Goal: Task Accomplishment & Management: Use online tool/utility

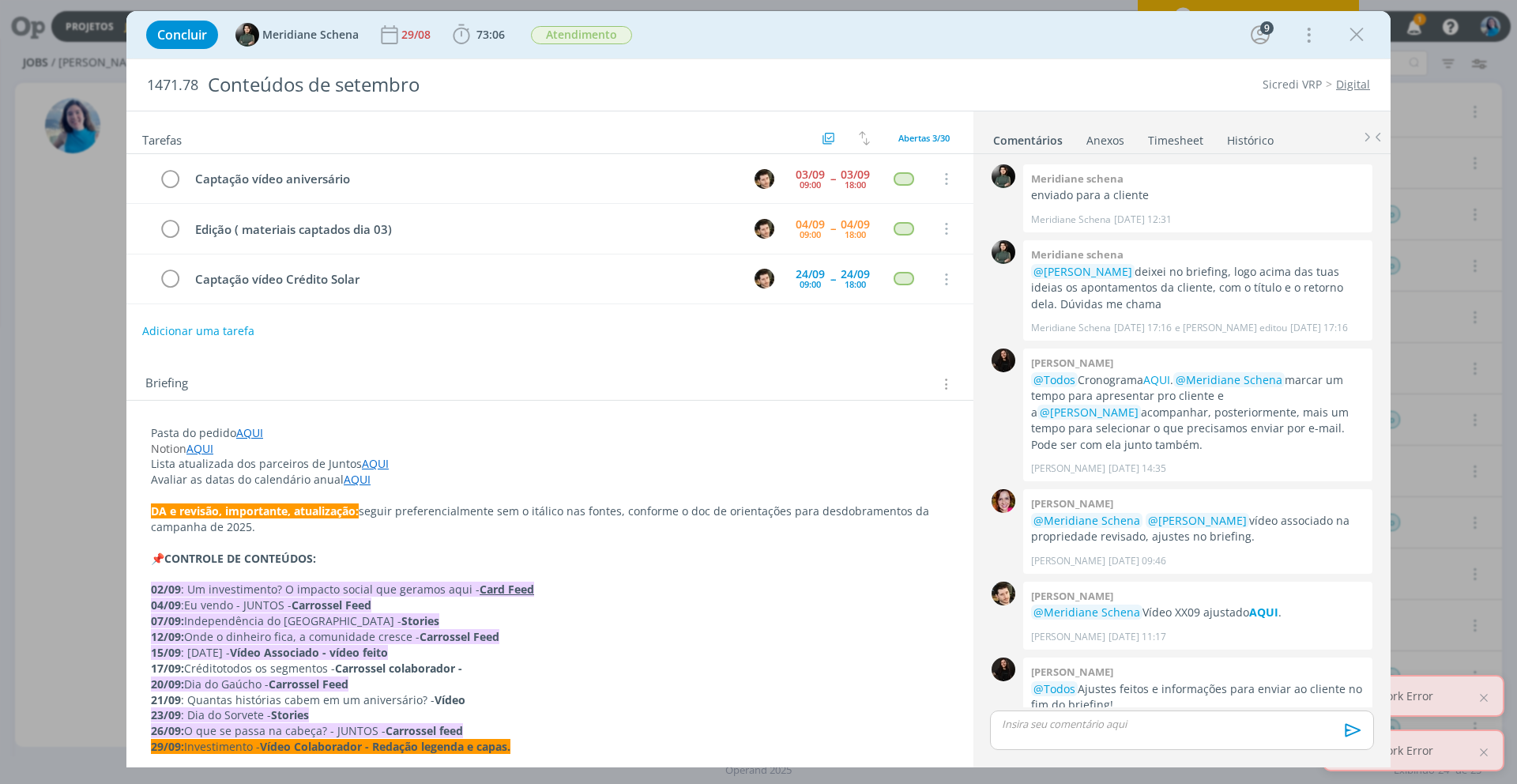
scroll to position [2120, 0]
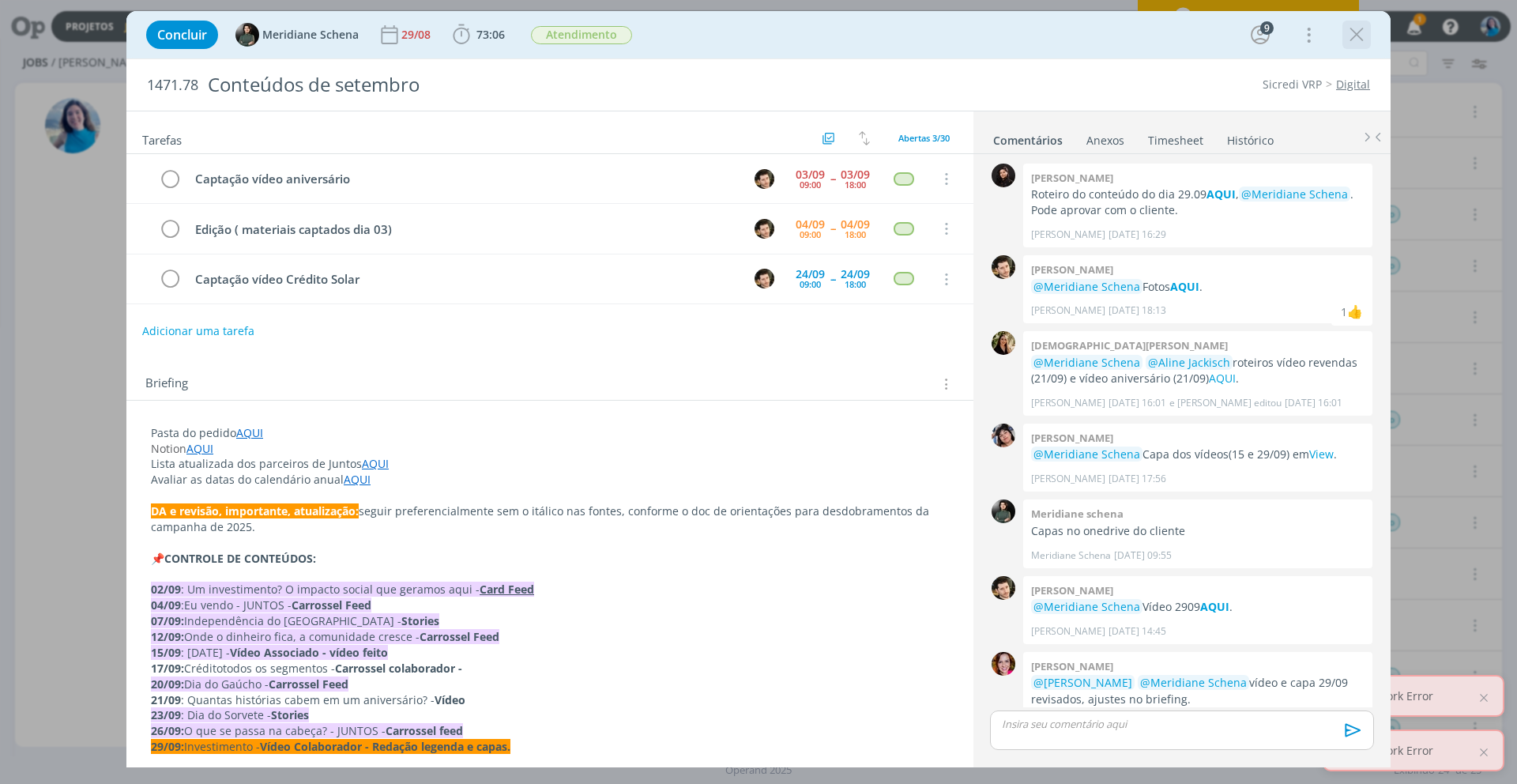
click at [1363, 31] on icon "dialog" at bounding box center [1356, 34] width 24 height 24
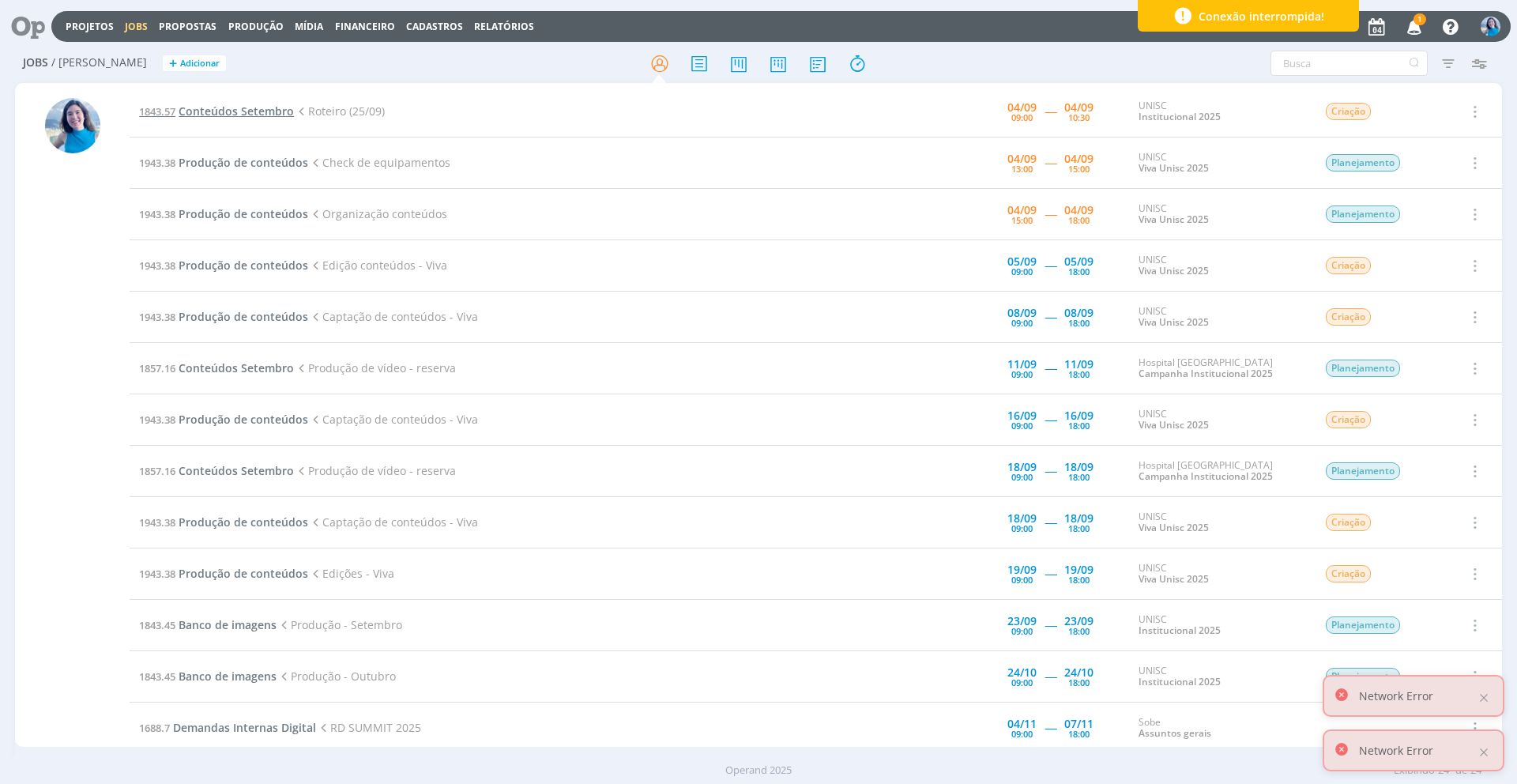
click at [279, 113] on span "Conteúdos Setembro" at bounding box center [237, 111] width 116 height 15
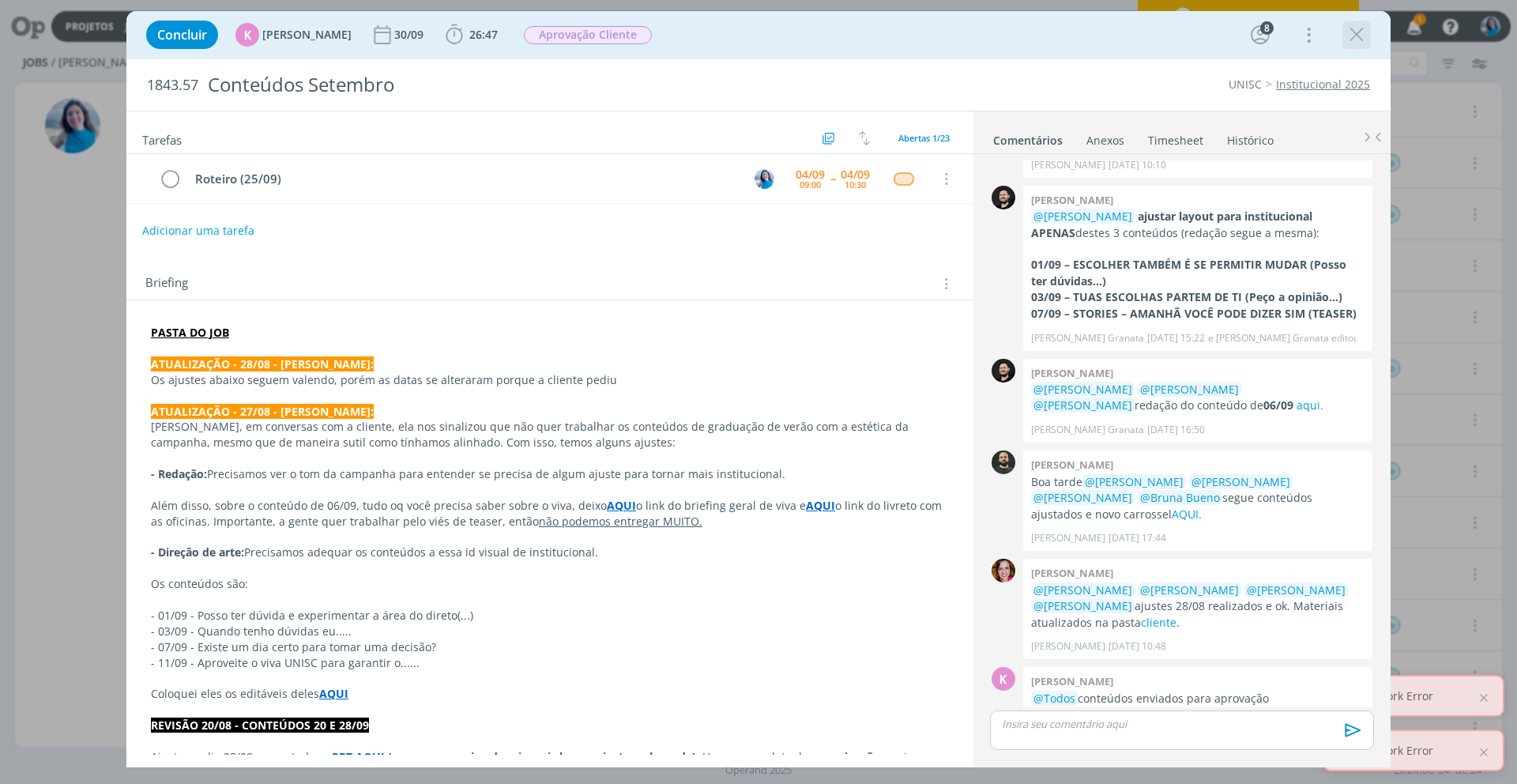
click at [1359, 36] on icon "dialog" at bounding box center [1356, 34] width 24 height 24
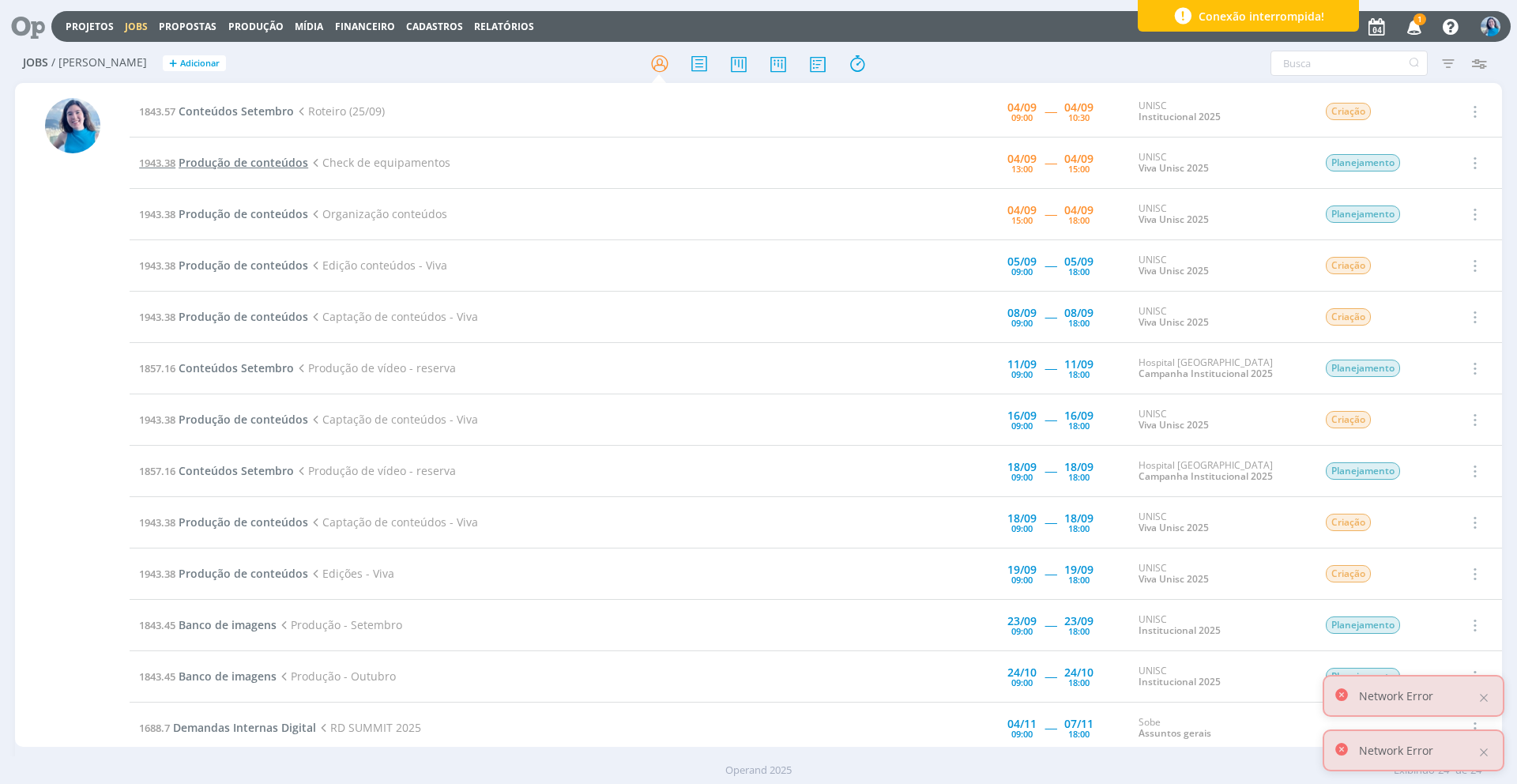
click at [277, 163] on span "Produção de conteúdos" at bounding box center [243, 163] width 130 height 15
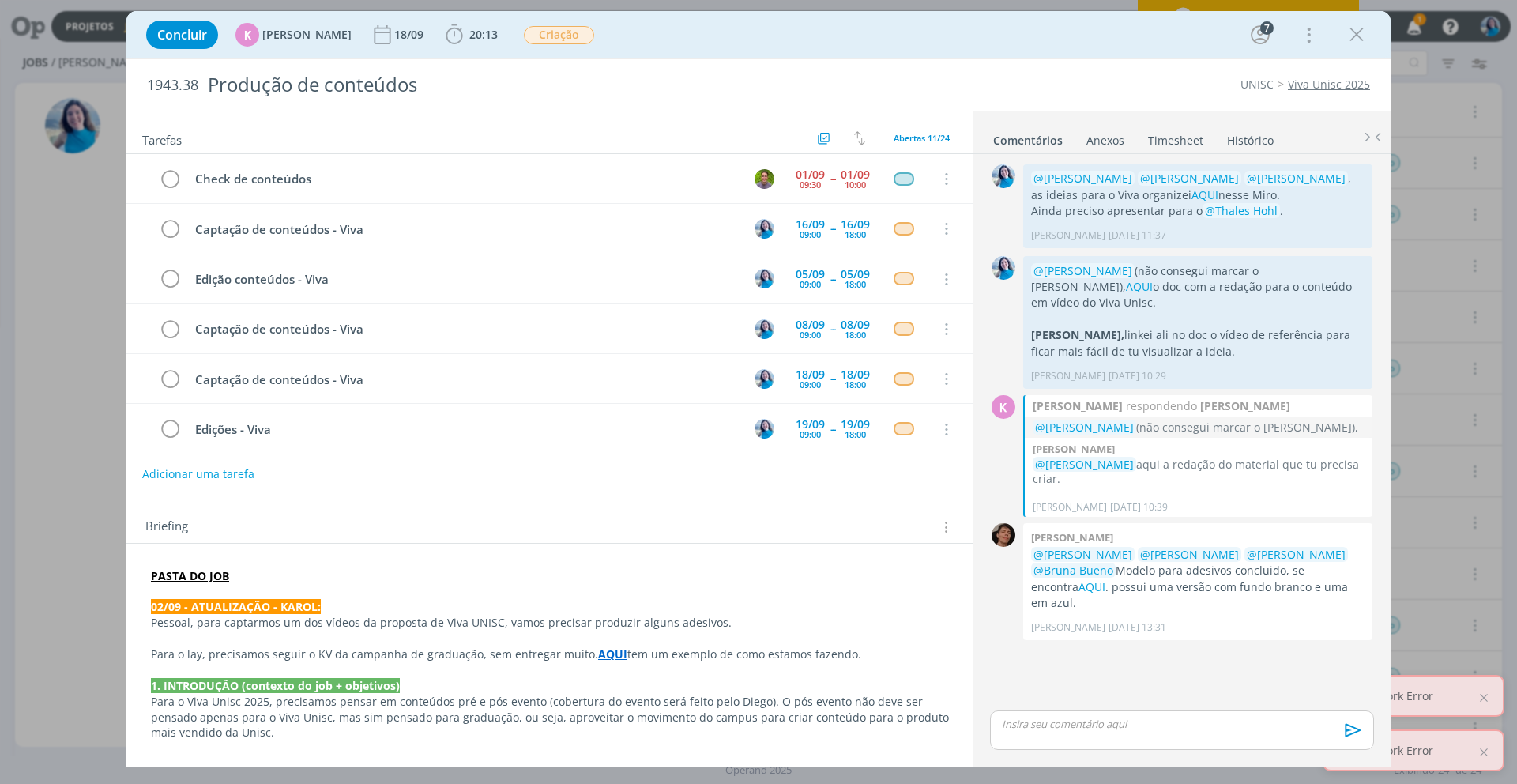
scroll to position [251, 0]
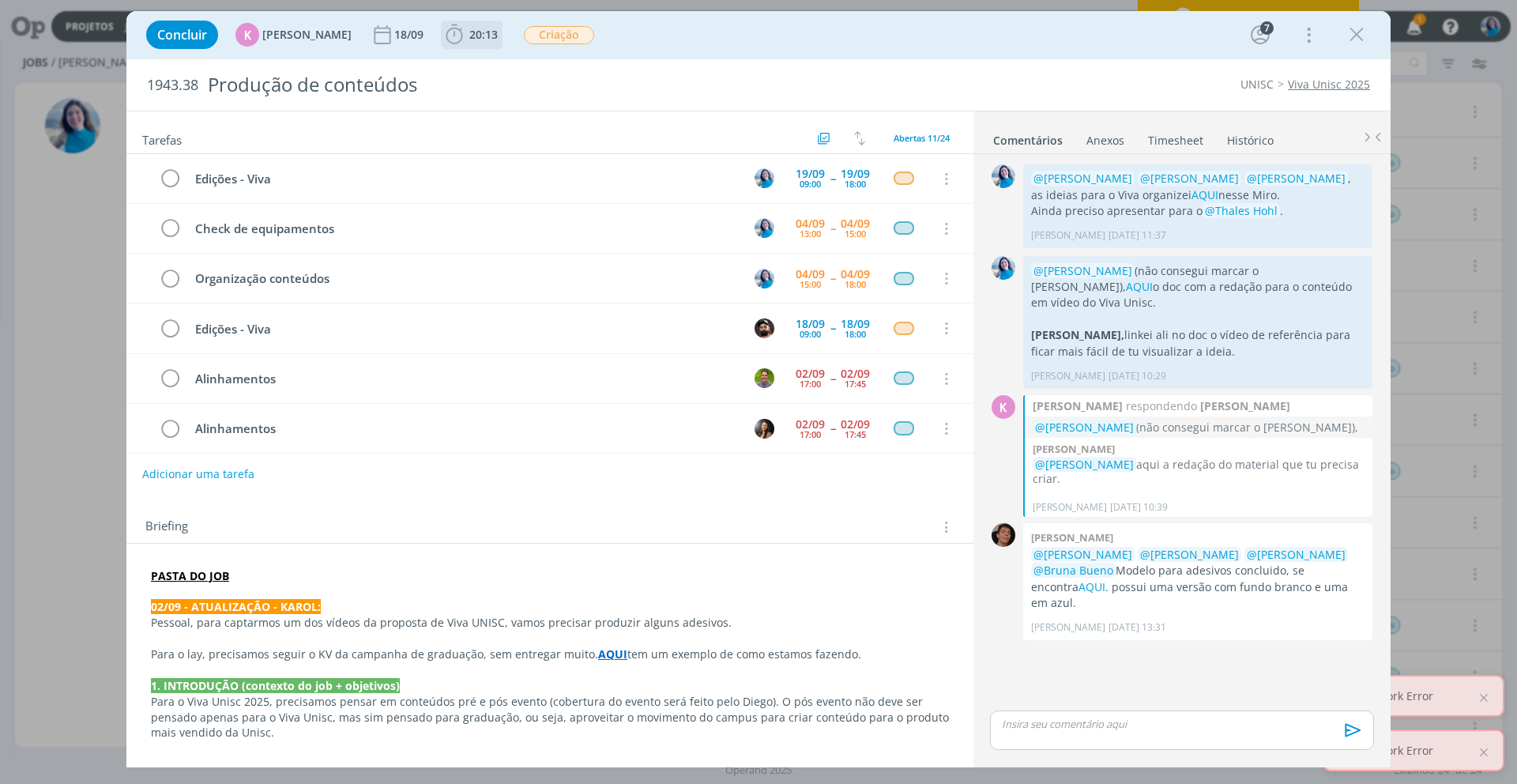
click at [472, 38] on span "20:13" at bounding box center [484, 34] width 28 height 15
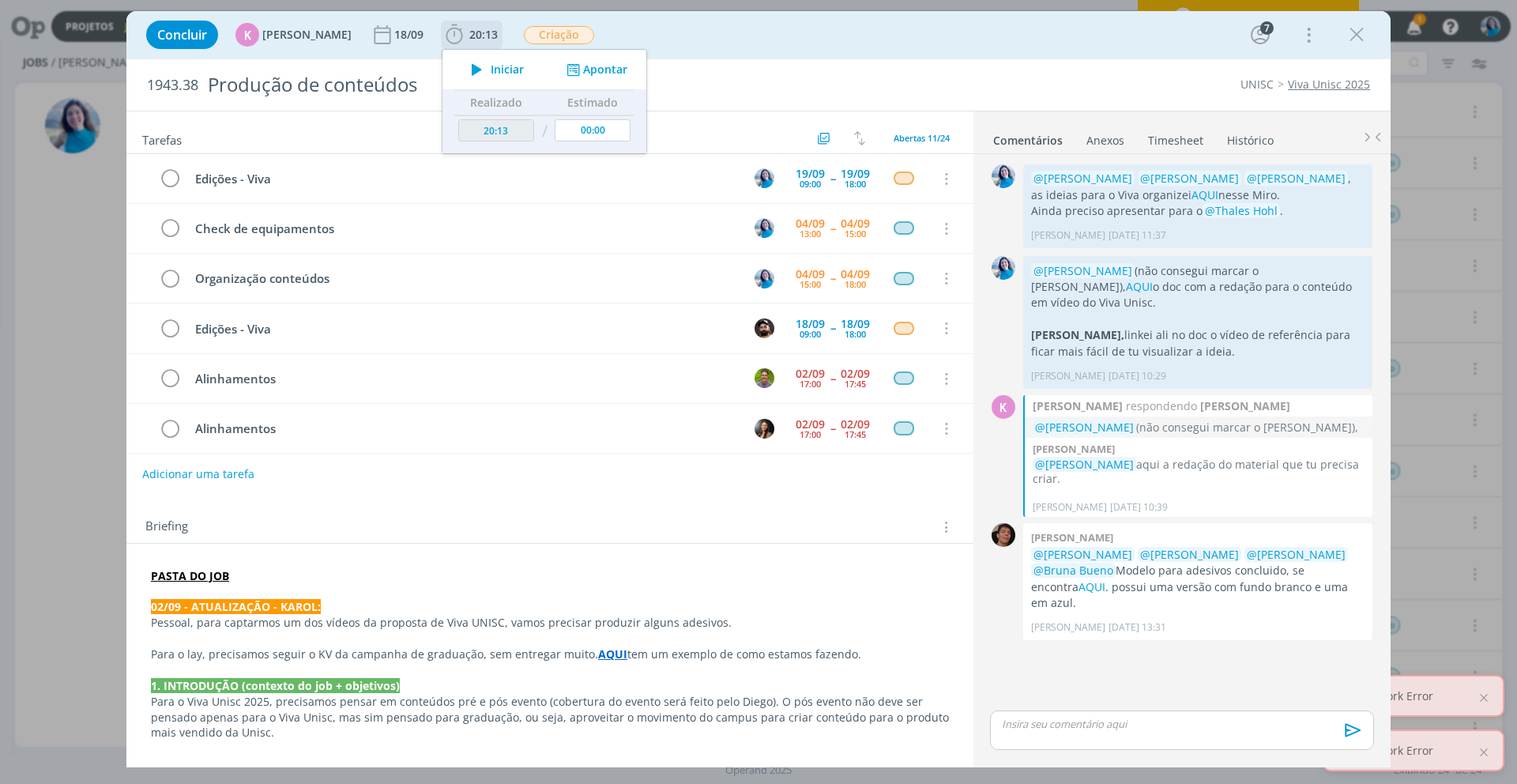
click at [491, 66] on span "Iniciar" at bounding box center [507, 70] width 33 height 11
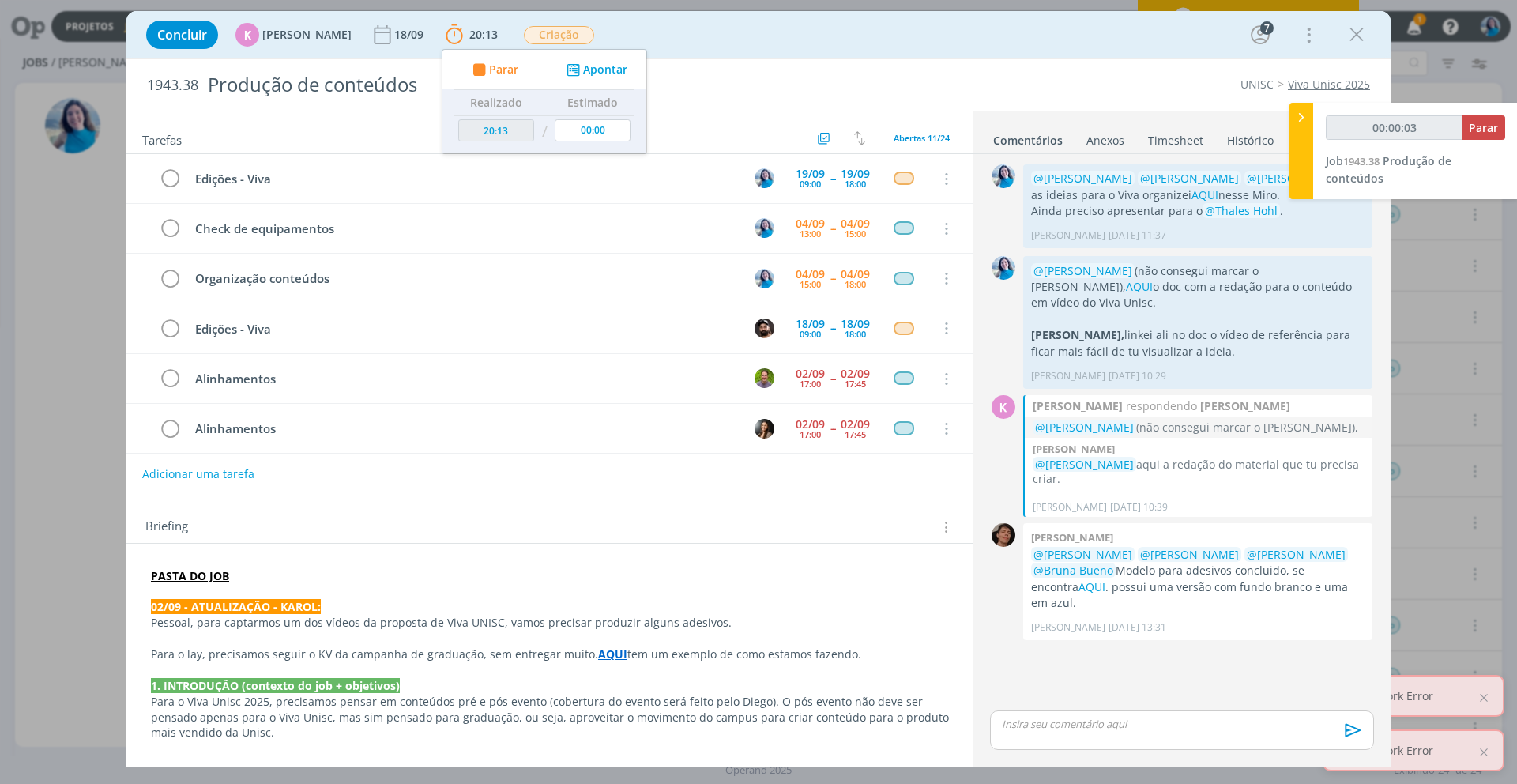
type input "00:00:04"
click at [1300, 123] on icon at bounding box center [1301, 117] width 16 height 17
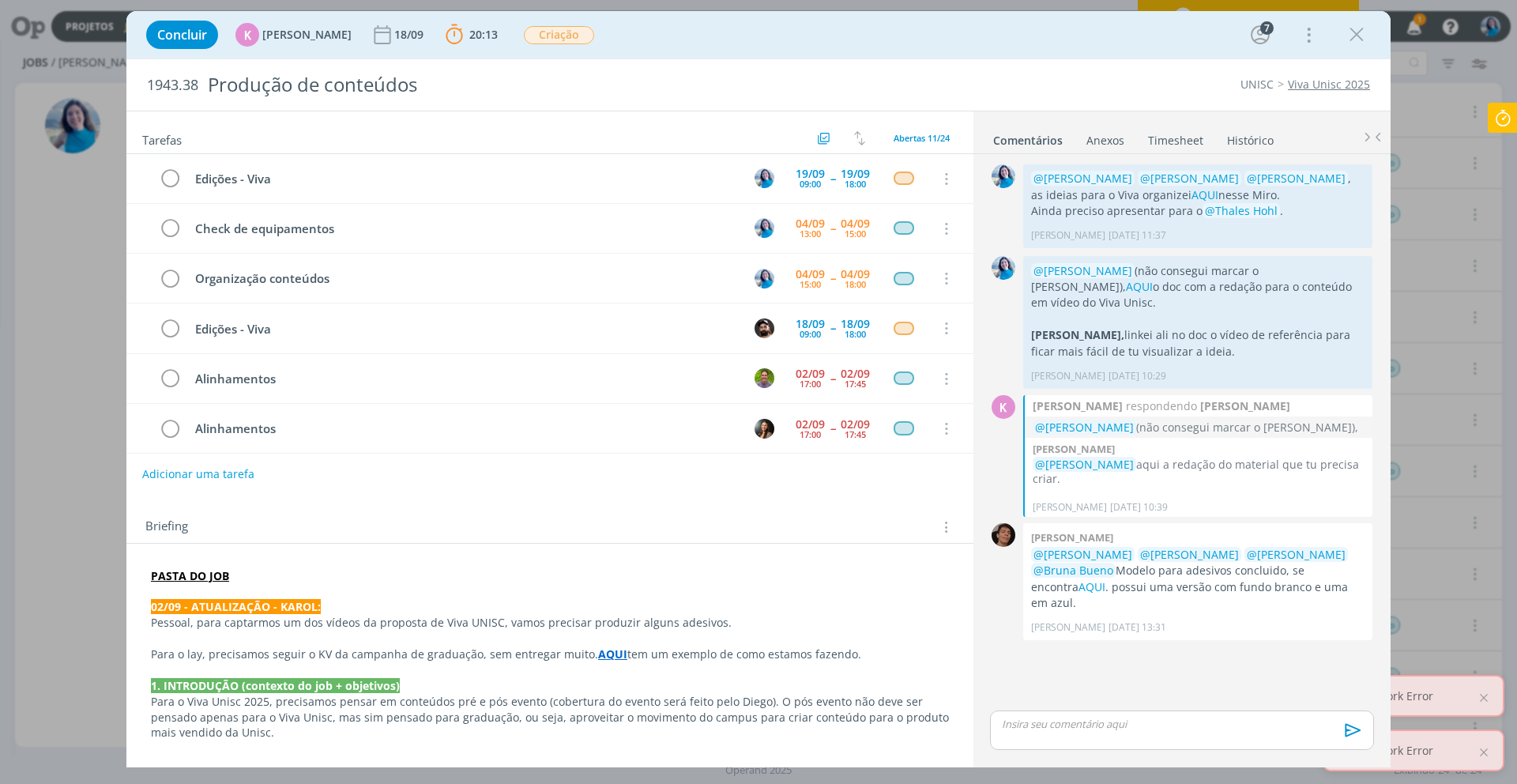
click at [212, 575] on strong "PASTA DO JOB" at bounding box center [189, 576] width 79 height 15
click at [226, 604] on link "https://sobeae.sharepoint.com/:f:/s/SOBEAE/EvhDPTIUOaJIsPqfuF7XBu4B0WmY3fooNgUc…" at bounding box center [254, 606] width 119 height 21
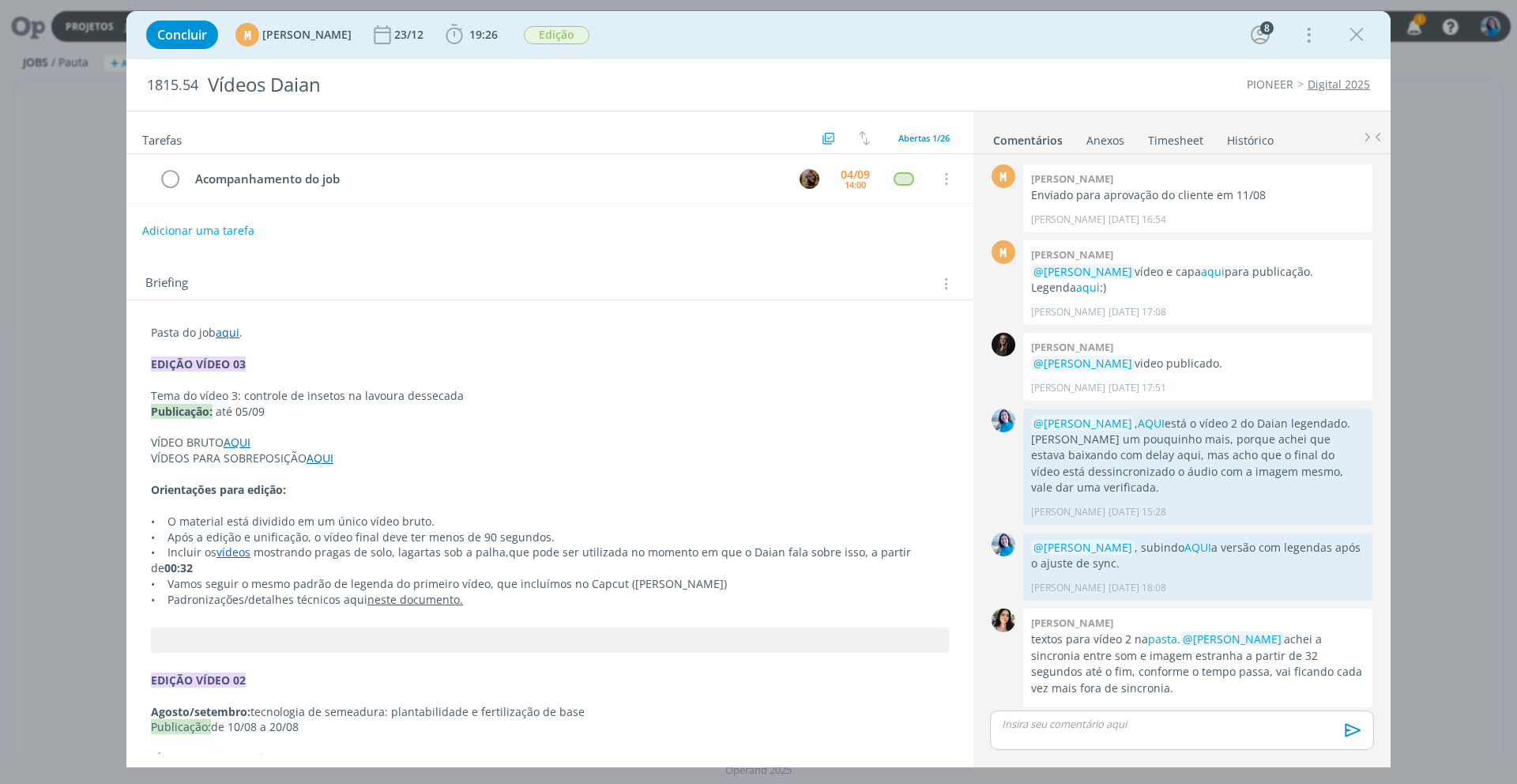
scroll to position [1468, 0]
